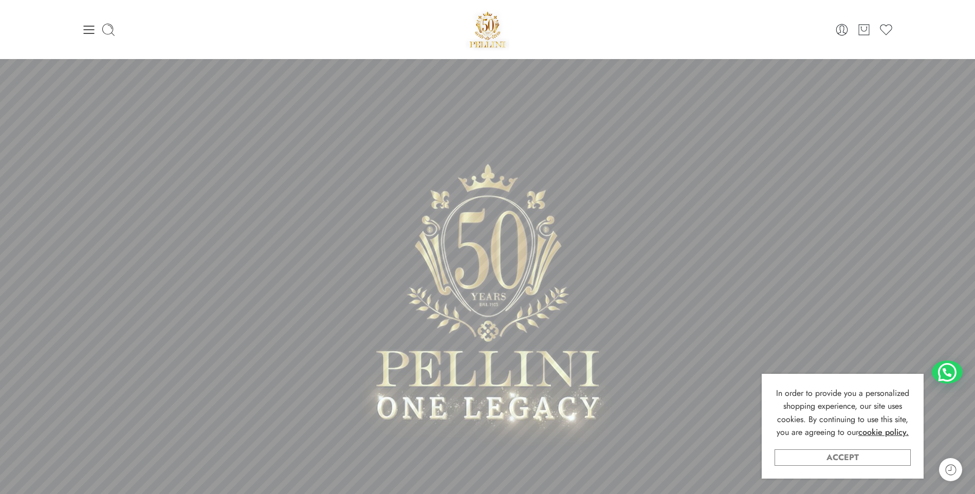
click at [891, 453] on link "Accept" at bounding box center [842, 458] width 136 height 16
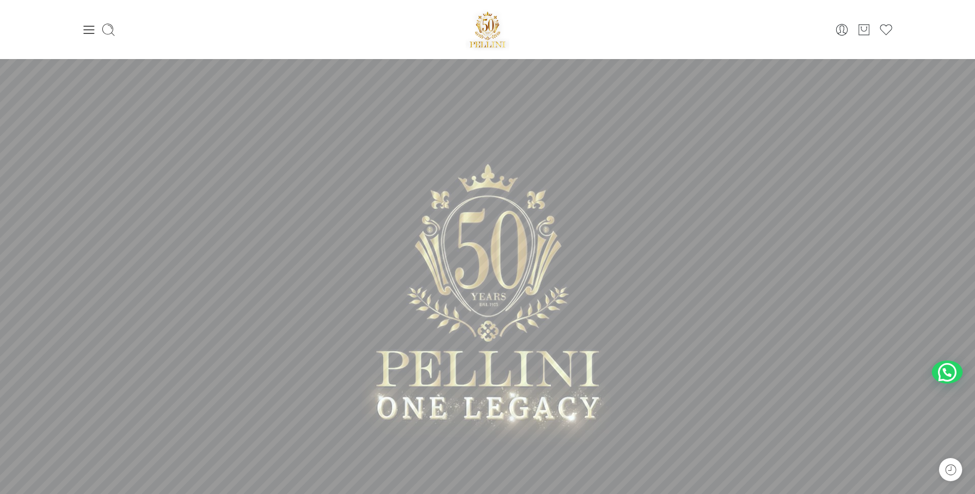
click at [88, 38] on div "0 Cart 0 Wishlist" at bounding box center [488, 30] width 812 height 44
click at [88, 34] on icon at bounding box center [89, 30] width 14 height 14
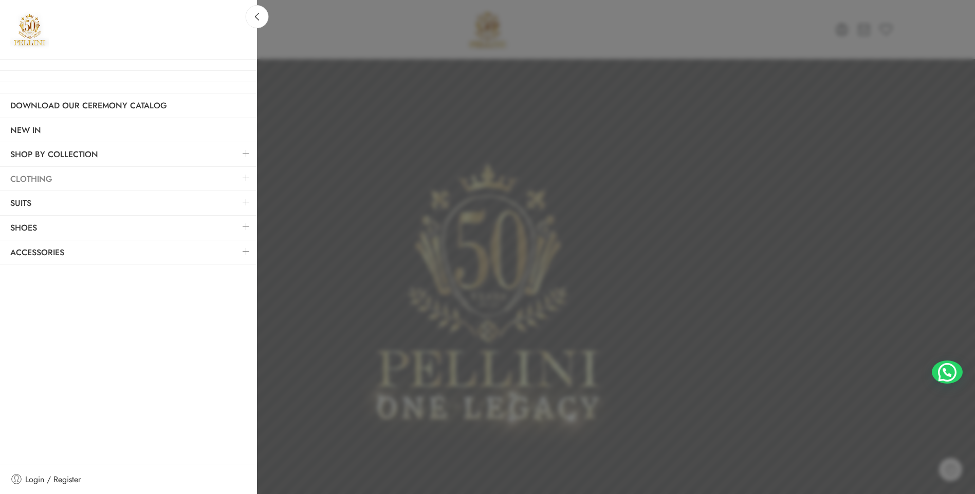
click at [36, 176] on link "Clothing" at bounding box center [128, 179] width 257 height 24
click at [244, 177] on link at bounding box center [246, 178] width 22 height 22
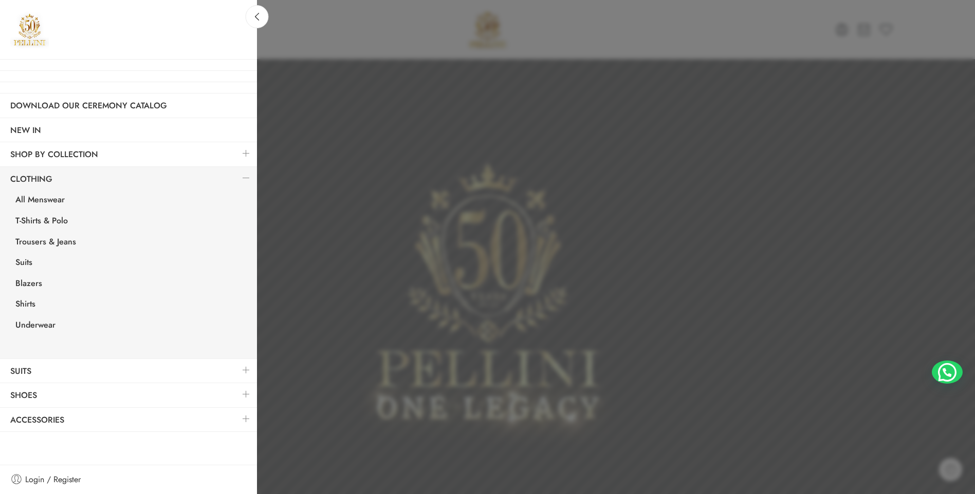
click at [244, 177] on link at bounding box center [246, 178] width 22 height 22
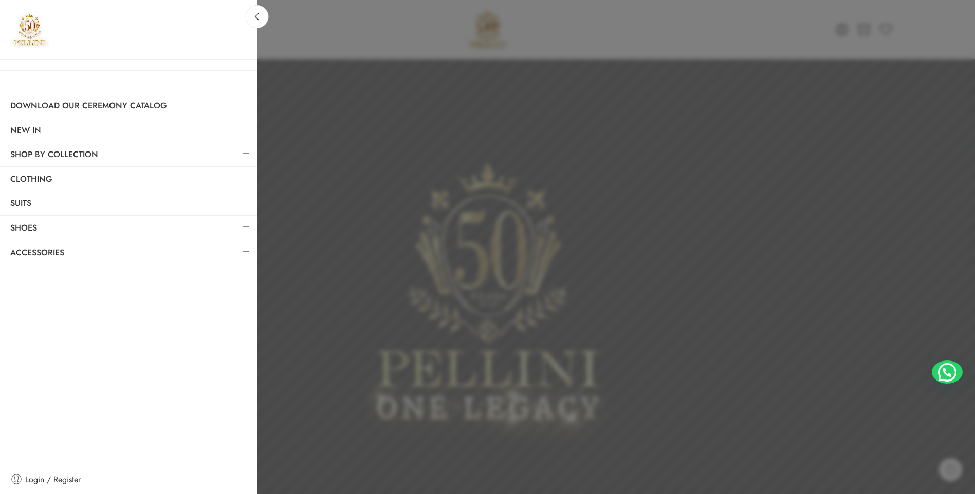
click at [246, 202] on link at bounding box center [246, 202] width 22 height 22
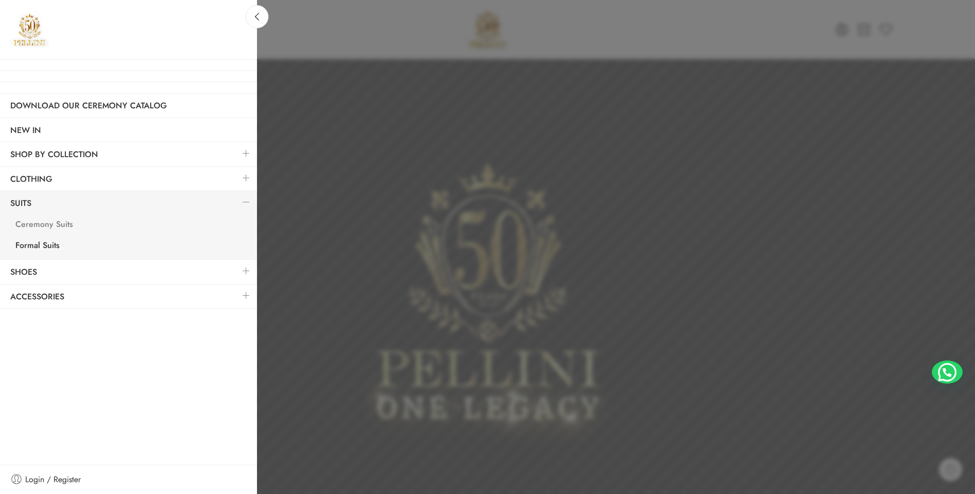
click at [42, 225] on link "Ceremony Suits" at bounding box center [131, 225] width 252 height 21
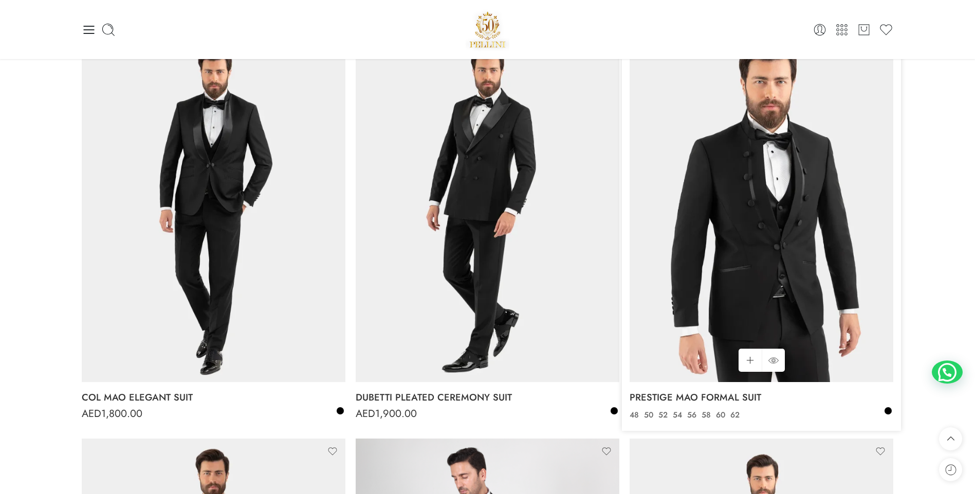
scroll to position [51, 0]
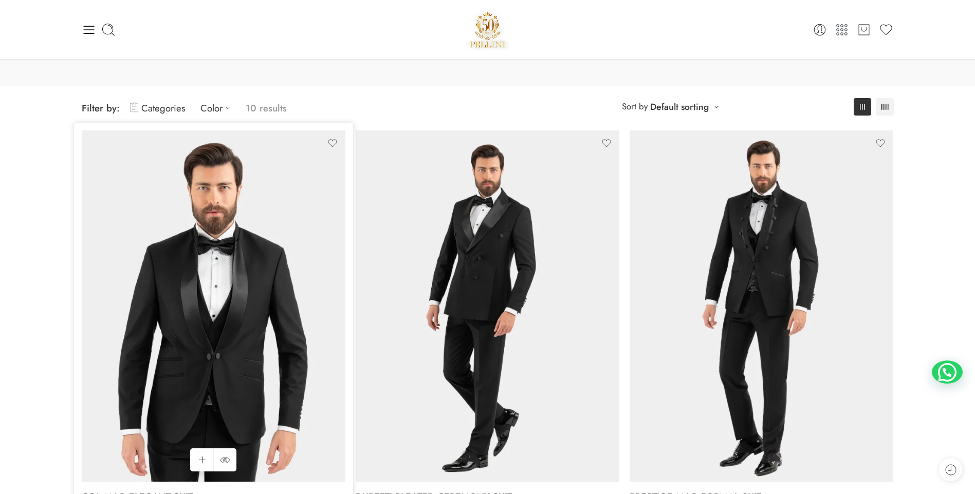
click at [259, 229] on img at bounding box center [214, 305] width 264 height 351
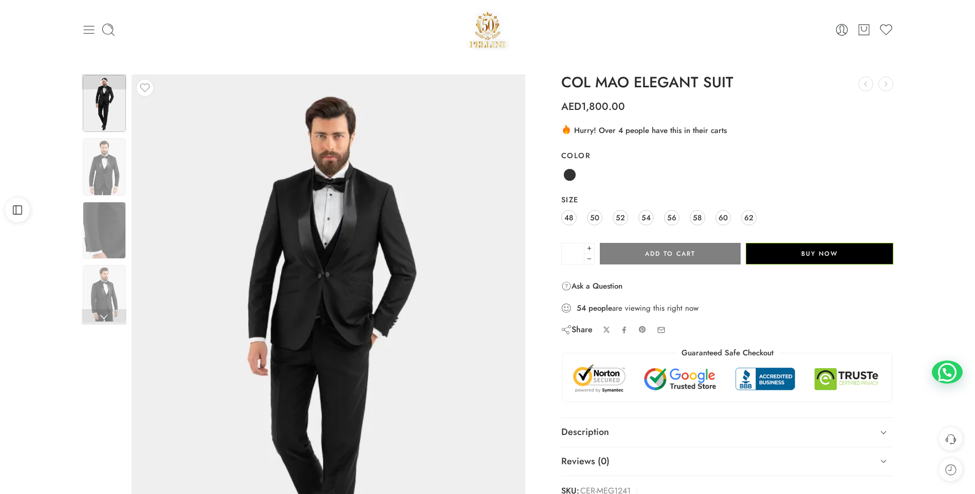
click at [93, 31] on icon at bounding box center [89, 30] width 14 height 14
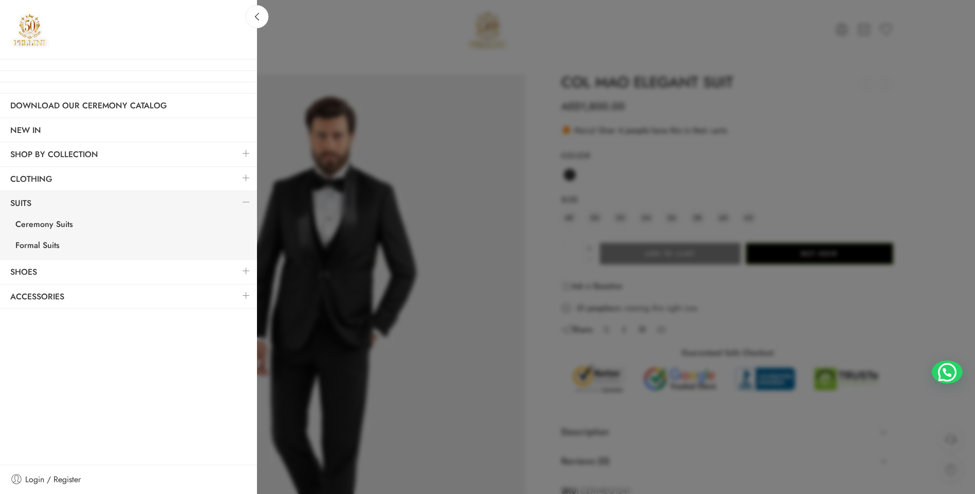
click at [768, 117] on div at bounding box center [487, 247] width 975 height 494
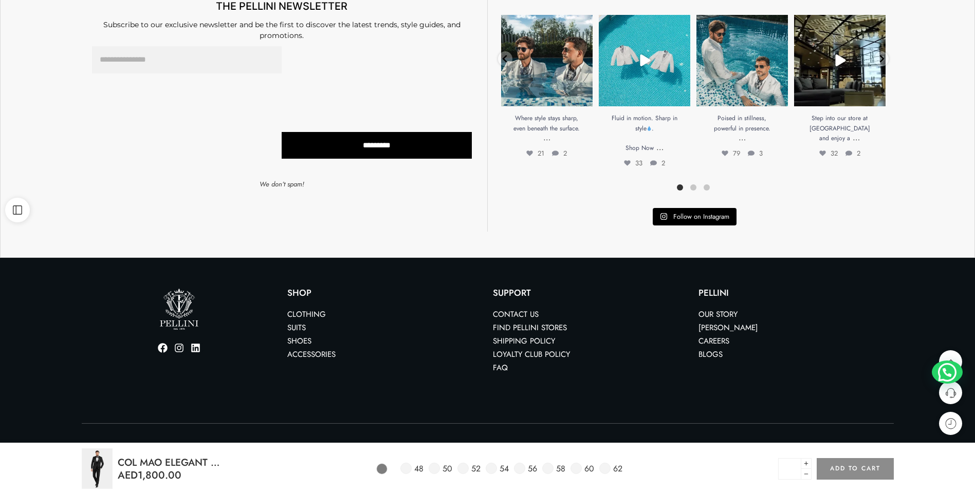
scroll to position [777, 0]
